Goal: Task Accomplishment & Management: Manage account settings

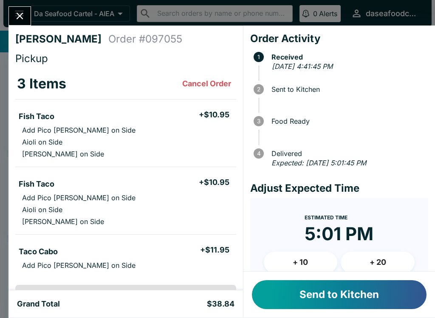
click at [371, 294] on button "Send to Kitchen" at bounding box center [339, 294] width 174 height 29
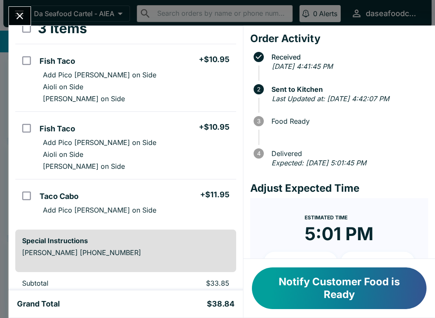
scroll to position [56, 0]
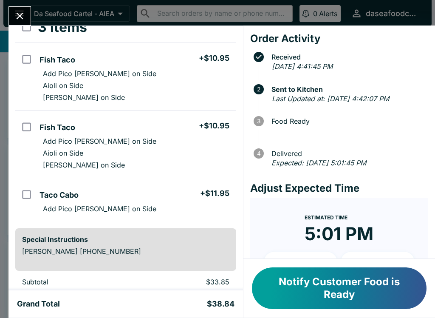
click at [17, 12] on icon "Close" at bounding box center [19, 15] width 11 height 11
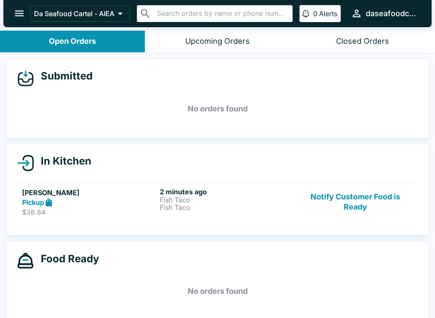
click at [364, 200] on button "Notify Customer Food is Ready" at bounding box center [355, 201] width 115 height 29
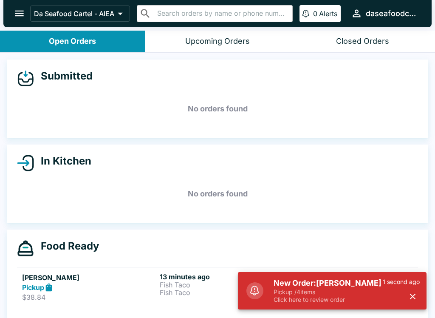
click at [289, 295] on p "Pickup / 4 items" at bounding box center [327, 292] width 109 height 8
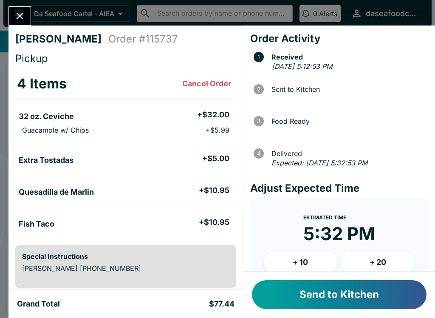
click at [325, 306] on button "Send to Kitchen" at bounding box center [339, 294] width 174 height 29
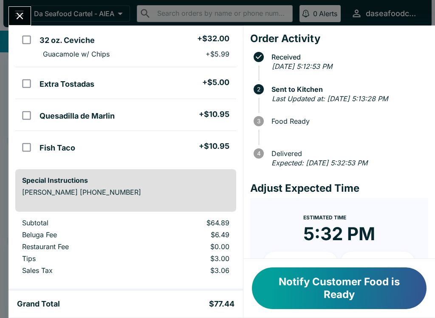
scroll to position [77, 0]
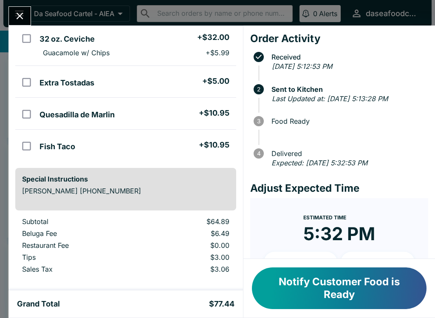
click at [15, 9] on button "Close" at bounding box center [20, 16] width 22 height 18
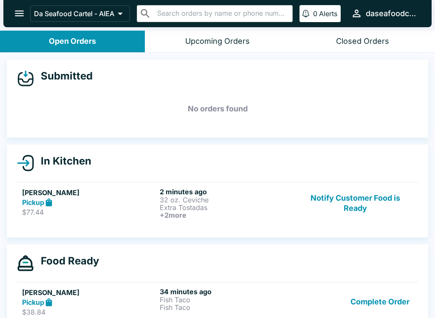
click at [392, 302] on button "Complete Order" at bounding box center [380, 301] width 66 height 29
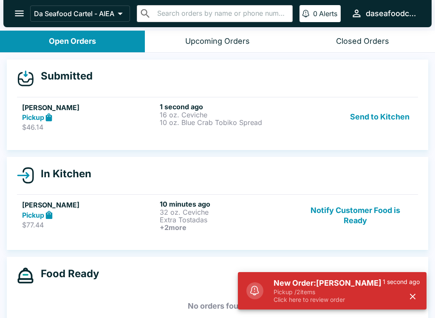
click at [297, 278] on h5 "New Order: [PERSON_NAME]" at bounding box center [327, 283] width 109 height 10
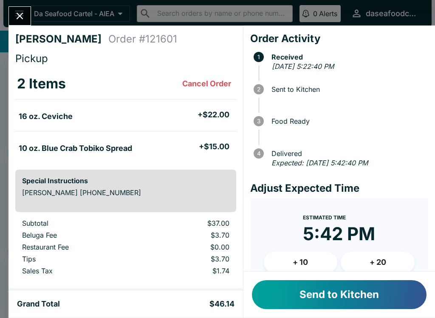
click at [306, 298] on button "Send to Kitchen" at bounding box center [339, 294] width 174 height 29
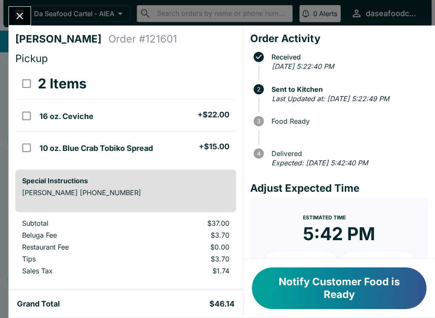
click at [11, 12] on button "Close" at bounding box center [20, 16] width 22 height 18
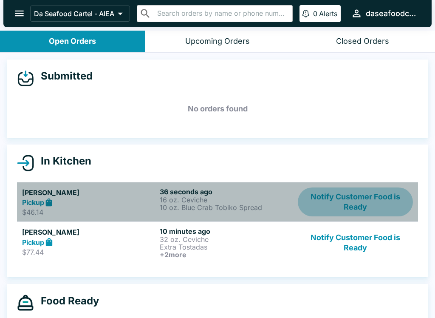
click at [374, 205] on button "Notify Customer Food is Ready" at bounding box center [355, 201] width 115 height 29
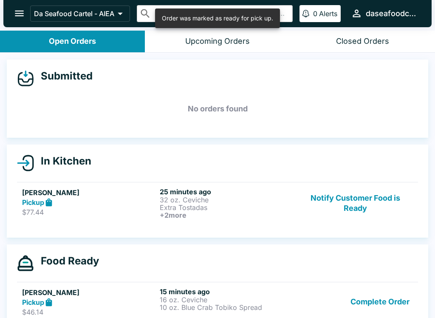
click at [358, 207] on button "Notify Customer Food is Ready" at bounding box center [355, 202] width 115 height 31
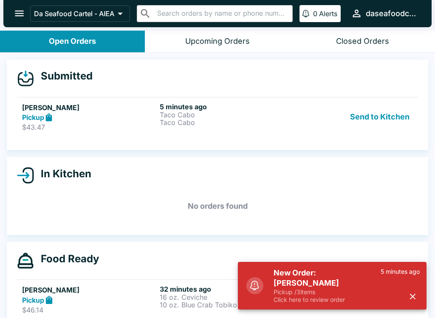
click at [385, 111] on button "Send to Kitchen" at bounding box center [379, 116] width 66 height 29
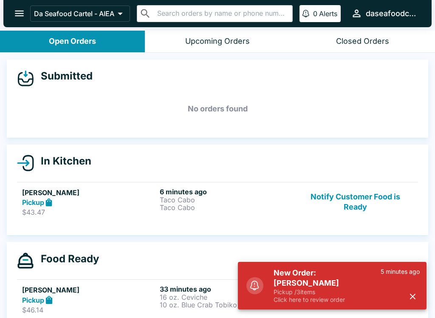
click at [110, 200] on div "Pickup" at bounding box center [89, 202] width 134 height 10
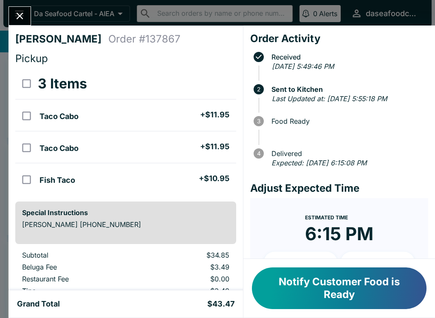
click at [22, 20] on icon "Close" at bounding box center [19, 15] width 11 height 11
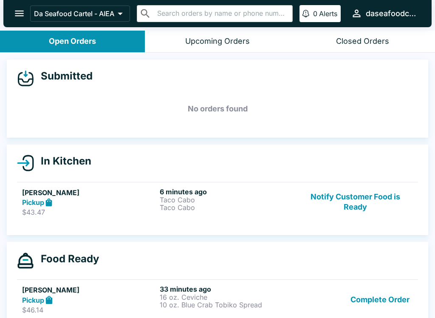
click at [347, 203] on button "Notify Customer Food is Ready" at bounding box center [355, 201] width 115 height 29
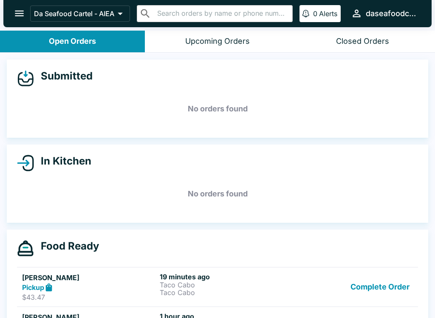
click at [390, 288] on button "Complete Order" at bounding box center [380, 286] width 66 height 29
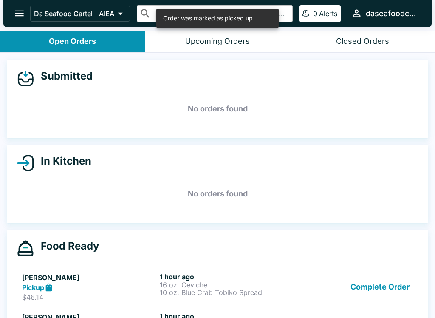
click at [379, 287] on button "Complete Order" at bounding box center [380, 286] width 66 height 29
click at [385, 286] on button "Complete Order" at bounding box center [380, 287] width 66 height 31
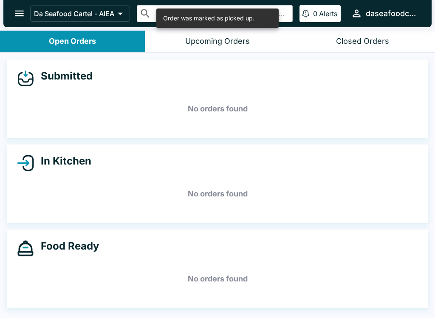
click at [23, 17] on icon "open drawer" at bounding box center [19, 13] width 11 height 11
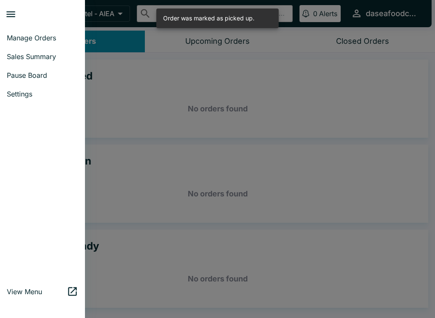
click at [44, 56] on span "Sales Summary" at bounding box center [42, 56] width 71 height 8
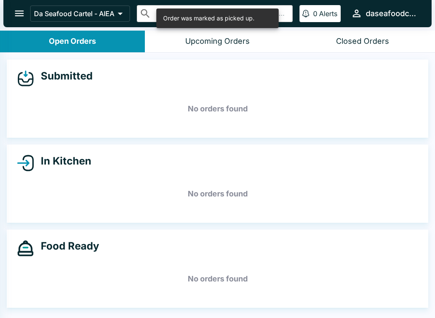
select select "03:00"
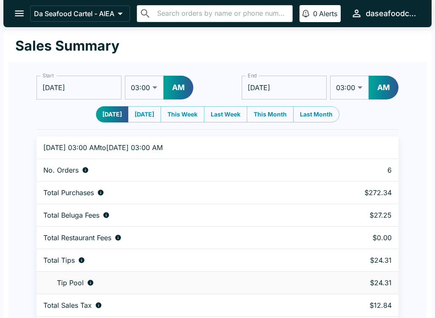
click at [150, 115] on button "[DATE]" at bounding box center [144, 114] width 33 height 16
type input "[DATE]"
click at [109, 115] on button "[DATE]" at bounding box center [112, 114] width 33 height 16
type input "[DATE]"
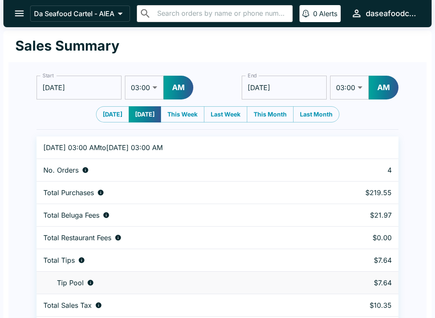
type input "[DATE]"
click at [22, 13] on icon "open drawer" at bounding box center [19, 14] width 9 height 6
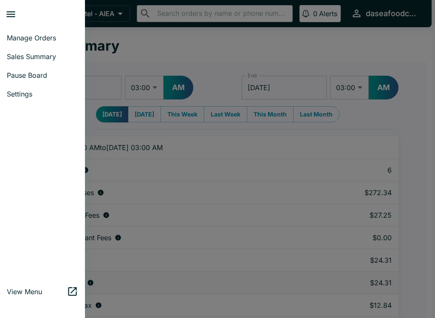
click at [51, 43] on link "Manage Orders" at bounding box center [42, 37] width 85 height 19
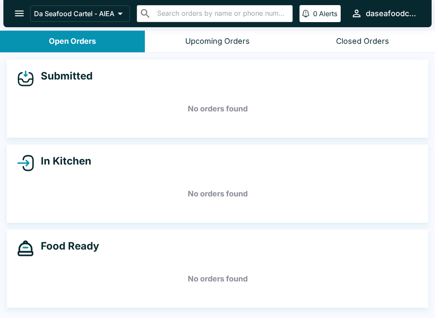
click at [17, 12] on icon "open drawer" at bounding box center [19, 13] width 11 height 11
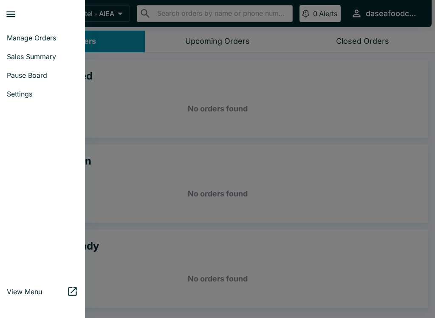
click at [21, 54] on span "Sales Summary" at bounding box center [42, 56] width 71 height 8
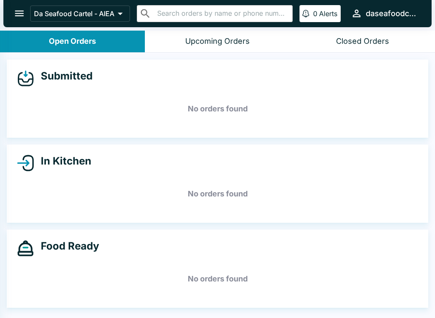
select select "03:00"
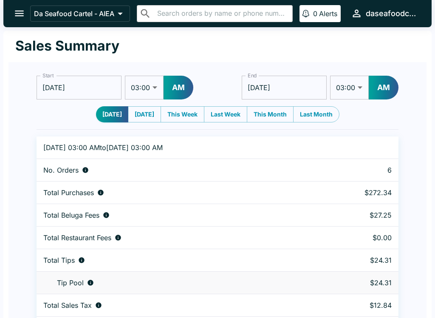
click at [18, 9] on icon "open drawer" at bounding box center [19, 13] width 11 height 11
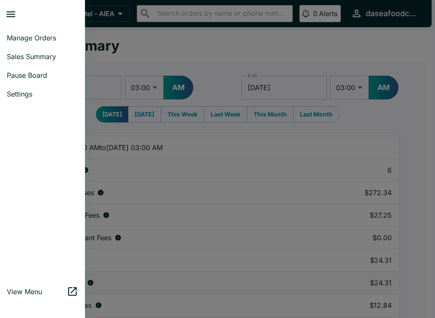
click at [17, 35] on span "Manage Orders" at bounding box center [42, 38] width 71 height 8
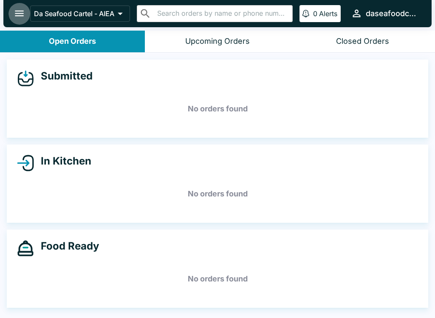
click at [23, 8] on icon "open drawer" at bounding box center [19, 13] width 11 height 11
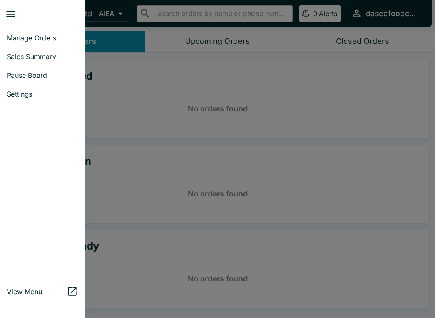
click at [48, 55] on span "Sales Summary" at bounding box center [42, 56] width 71 height 8
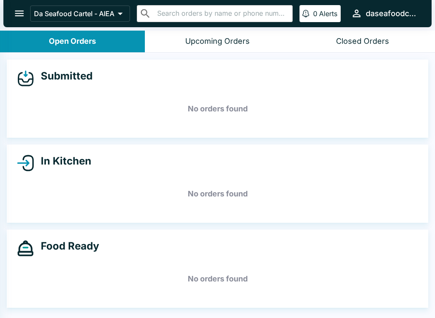
select select "03:00"
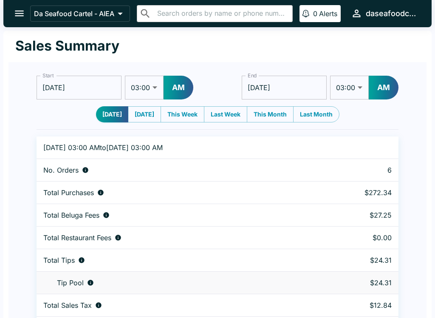
click at [10, 10] on button "open drawer" at bounding box center [19, 14] width 22 height 22
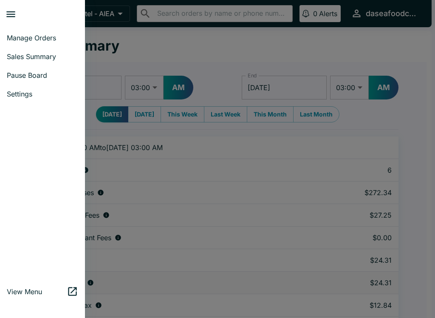
click at [54, 33] on link "Manage Orders" at bounding box center [42, 37] width 85 height 19
